Goal: Task Accomplishment & Management: Complete application form

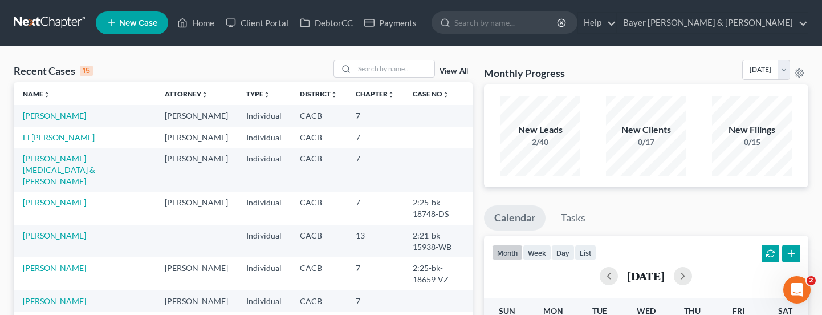
click at [19, 1] on nav "Home New Case Client Portal DebtorCC Payments Bayer Wishman & Leotta bribwl@gma…" at bounding box center [411, 23] width 822 height 46
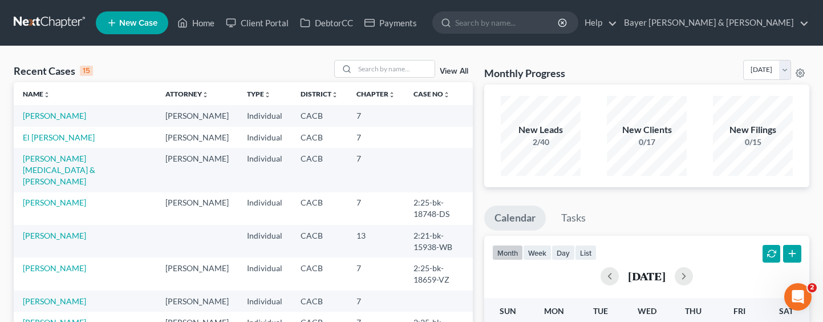
drag, startPoint x: 822, startPoint y: 218, endPoint x: 812, endPoint y: 224, distance: 11.2
click at [63, 112] on link "Jimenez, Edgar" at bounding box center [54, 116] width 63 height 10
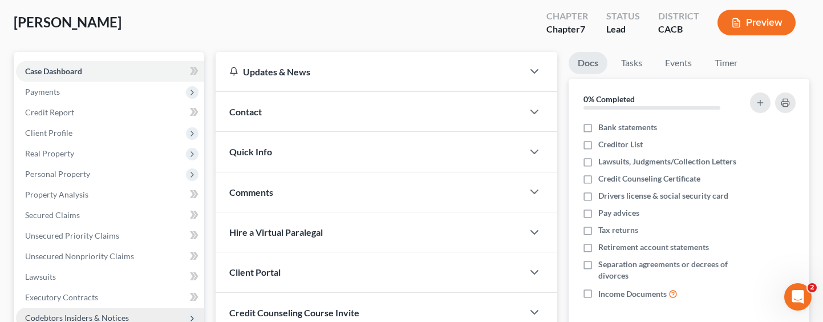
scroll to position [57, 0]
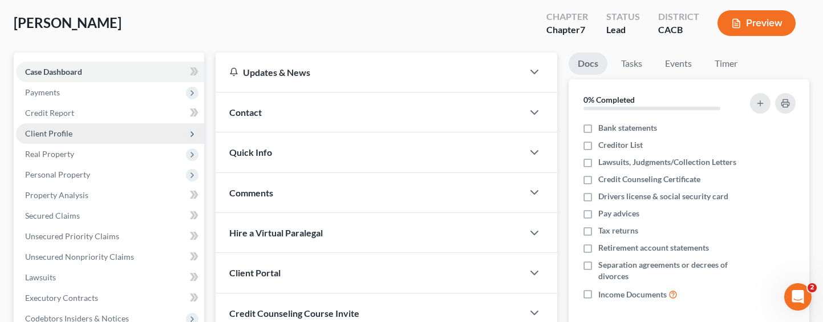
click at [119, 134] on span "Client Profile" at bounding box center [110, 133] width 188 height 21
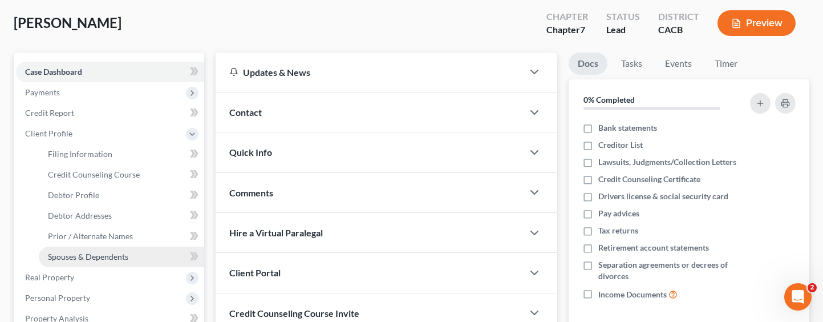
click at [116, 261] on link "Spouses & Dependents" at bounding box center [121, 256] width 165 height 21
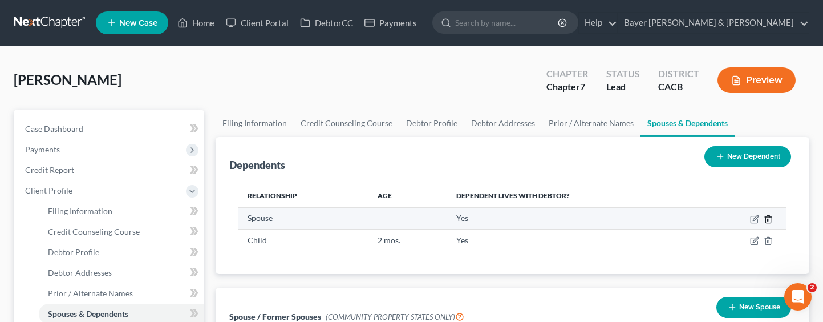
click at [768, 216] on icon "button" at bounding box center [768, 218] width 9 height 9
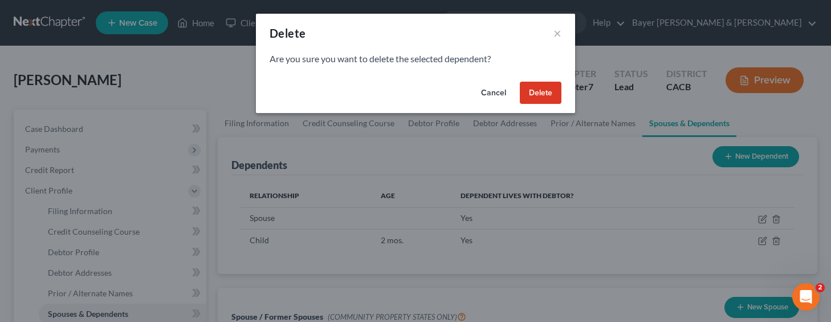
click at [528, 77] on div "Cancel Delete" at bounding box center [415, 95] width 319 height 36
click at [531, 88] on button "Delete" at bounding box center [541, 93] width 42 height 23
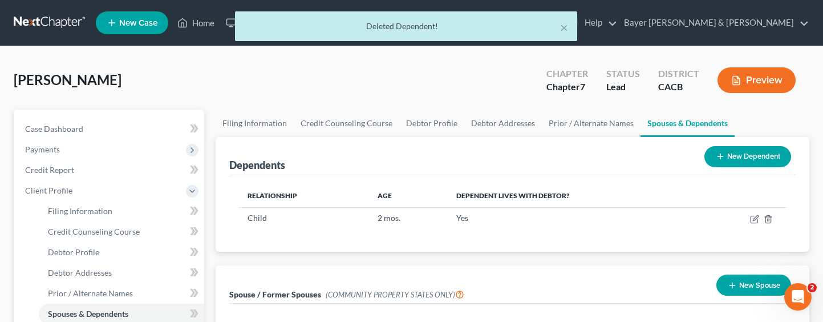
click at [761, 86] on button "Preview" at bounding box center [756, 80] width 78 height 26
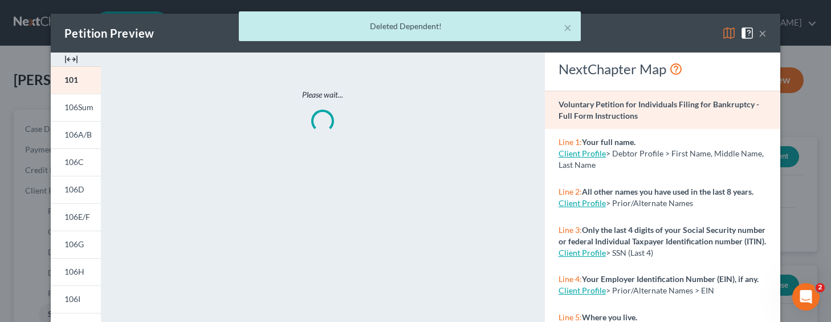
scroll to position [285, 0]
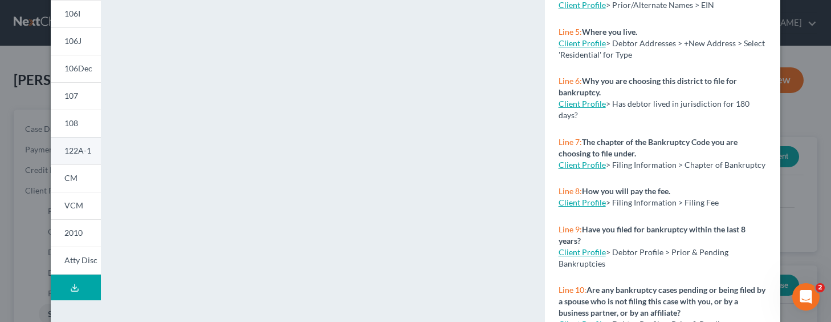
click at [87, 150] on link "122A-1" at bounding box center [76, 150] width 50 height 27
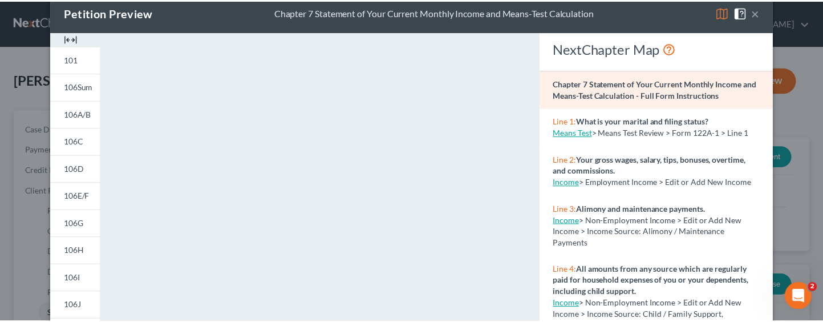
scroll to position [0, 0]
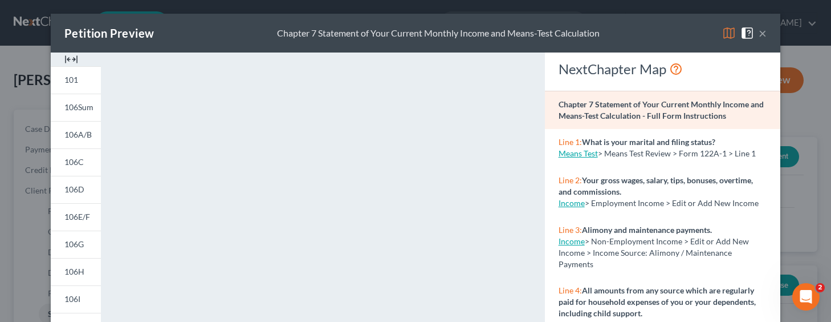
click at [760, 33] on button "×" at bounding box center [763, 33] width 8 height 14
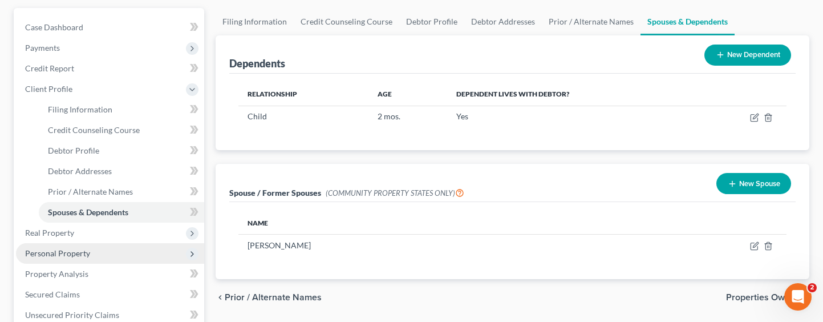
scroll to position [114, 0]
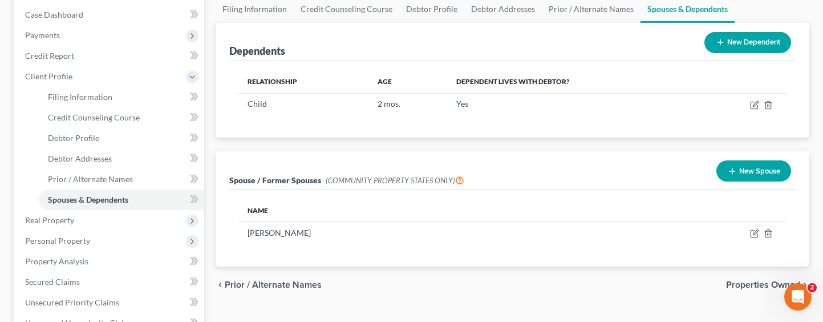
click at [745, 50] on button "New Dependent" at bounding box center [747, 42] width 87 height 21
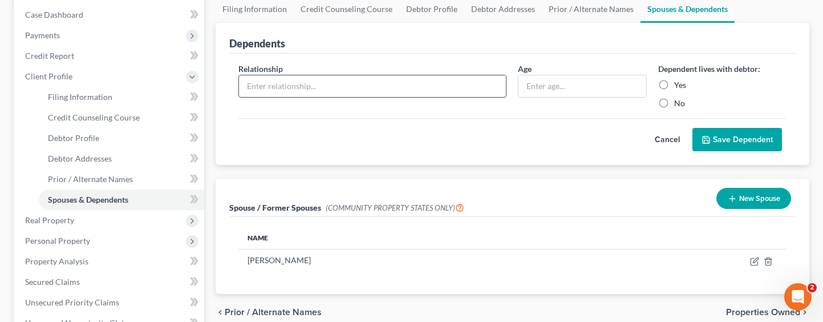
click at [398, 84] on input "text" at bounding box center [372, 86] width 267 height 22
type input "Spouse"
drag, startPoint x: 659, startPoint y: 83, endPoint x: 651, endPoint y: 119, distance: 36.2
click at [674, 83] on label "Yes" at bounding box center [680, 84] width 12 height 11
click at [679, 83] on input "Yes" at bounding box center [682, 82] width 7 height 7
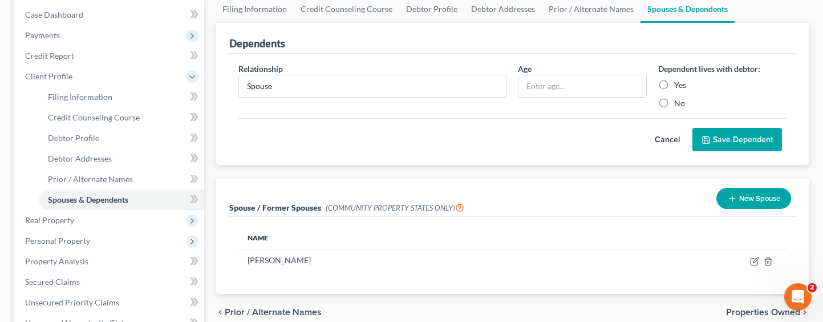
radio input "true"
click at [737, 144] on button "Save Dependent" at bounding box center [737, 140] width 90 height 24
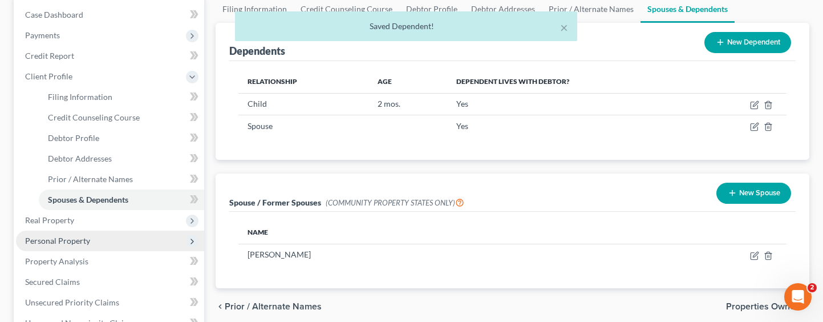
scroll to position [0, 0]
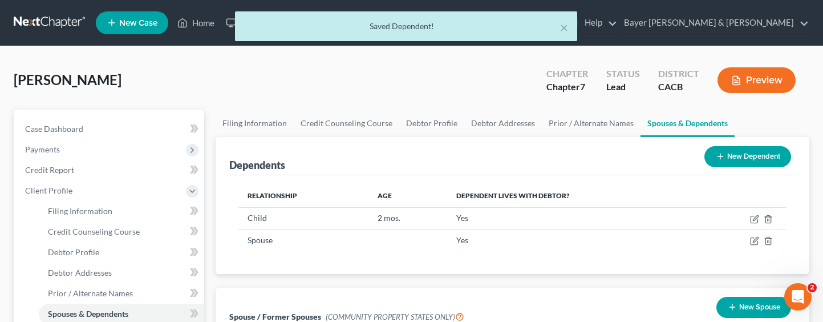
click at [198, 22] on div "× Saved Dependent!" at bounding box center [405, 28] width 823 height 35
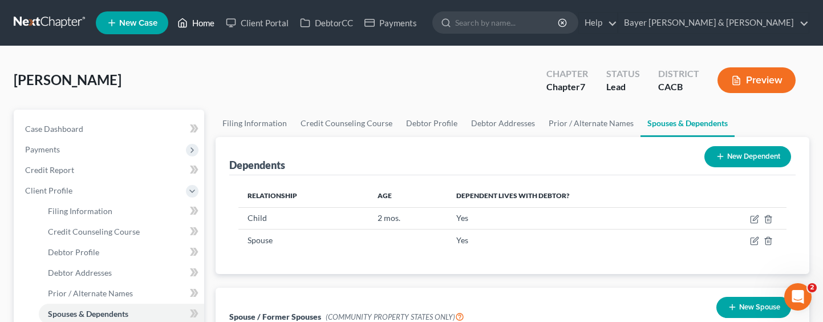
click at [201, 25] on link "Home" at bounding box center [196, 23] width 48 height 21
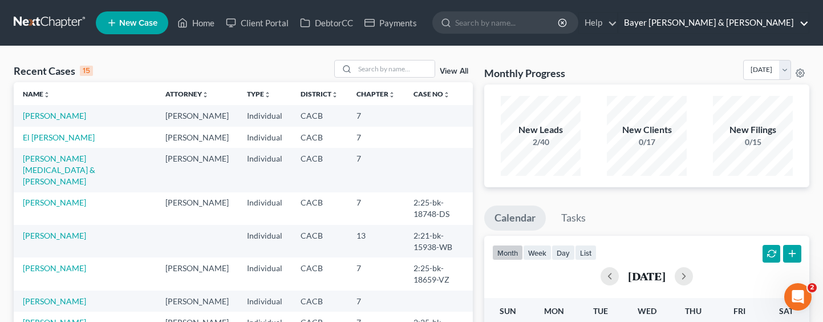
click at [760, 23] on link "Bayer Wishman & Leotta" at bounding box center [713, 23] width 190 height 21
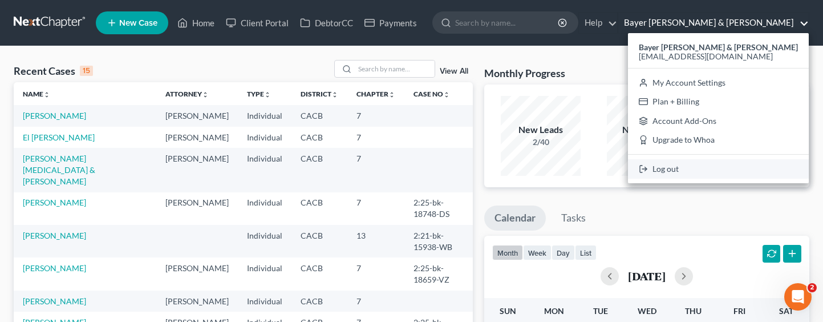
click at [747, 168] on link "Log out" at bounding box center [718, 168] width 181 height 19
